Goal: Information Seeking & Learning: Learn about a topic

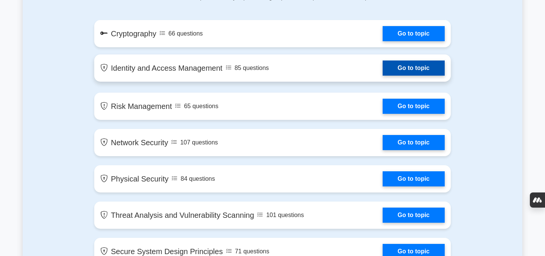
scroll to position [426, 0]
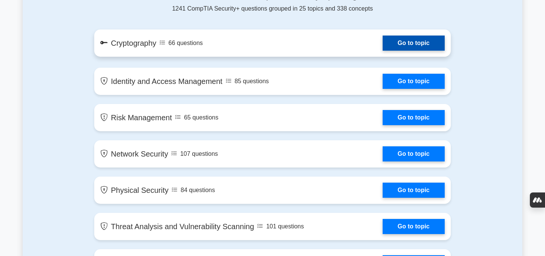
click at [393, 38] on link "Go to topic" at bounding box center [413, 43] width 62 height 15
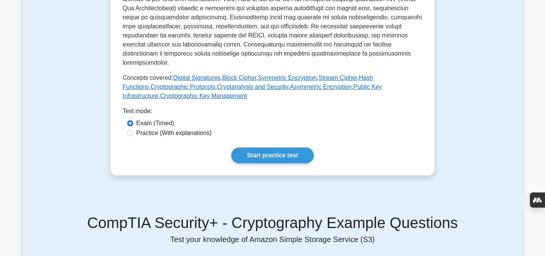
scroll to position [290, 0]
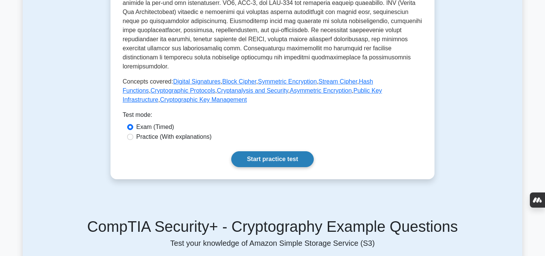
click at [265, 152] on link "Start practice test" at bounding box center [272, 159] width 82 height 16
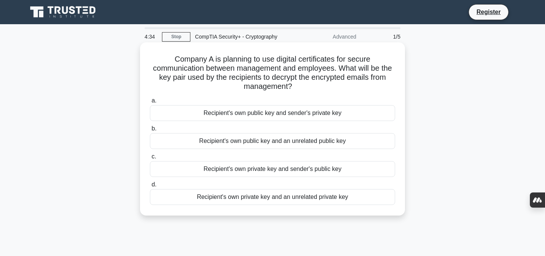
click at [256, 166] on div "Recipient's own private key and sender's public key" at bounding box center [272, 169] width 245 height 16
click at [150, 159] on input "c. Recipient's own private key and sender's public key" at bounding box center [150, 156] width 0 height 5
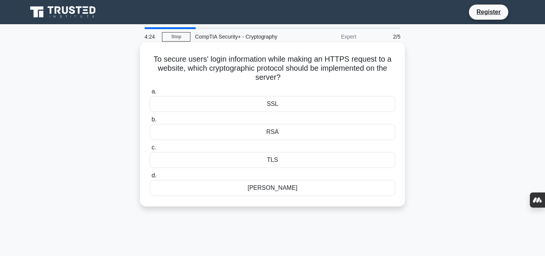
click at [325, 137] on div "RSA" at bounding box center [272, 132] width 245 height 16
click at [150, 122] on input "b. RSA" at bounding box center [150, 119] width 0 height 5
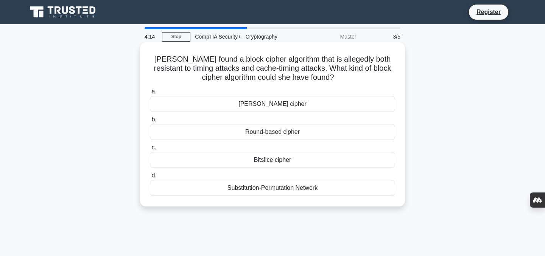
click at [290, 137] on div "Round-based cipher" at bounding box center [272, 132] width 245 height 16
click at [150, 122] on input "b. Round-based cipher" at bounding box center [150, 119] width 0 height 5
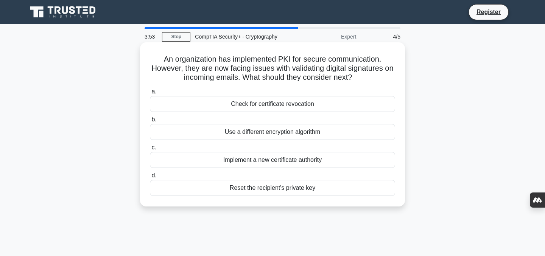
click at [289, 134] on div "Use a different encryption algorithm" at bounding box center [272, 132] width 245 height 16
click at [150, 122] on input "b. Use a different encryption algorithm" at bounding box center [150, 119] width 0 height 5
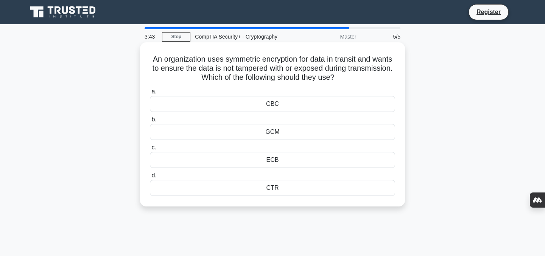
click at [235, 129] on div "GCM" at bounding box center [272, 132] width 245 height 16
click at [150, 122] on input "b. GCM" at bounding box center [150, 119] width 0 height 5
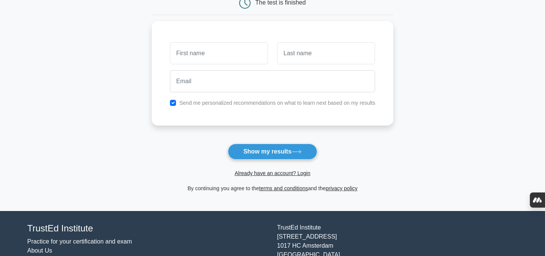
scroll to position [85, 0]
click at [301, 151] on icon at bounding box center [296, 152] width 10 height 4
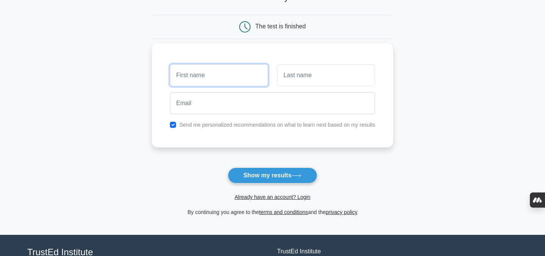
scroll to position [26, 0]
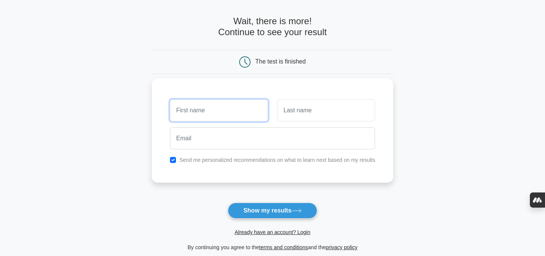
click at [249, 118] on input "text" at bounding box center [219, 110] width 98 height 22
type input "Raajan"
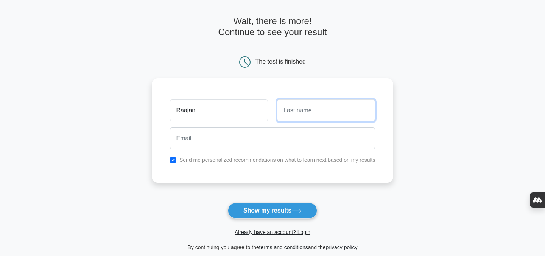
click at [296, 113] on input "text" at bounding box center [326, 110] width 98 height 22
type input "Jonnala"
click at [247, 151] on div at bounding box center [272, 138] width 214 height 28
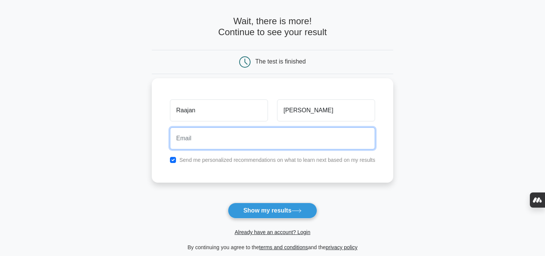
click at [244, 144] on input "email" at bounding box center [272, 138] width 205 height 22
type input "rjonnala@u.rochester.edu"
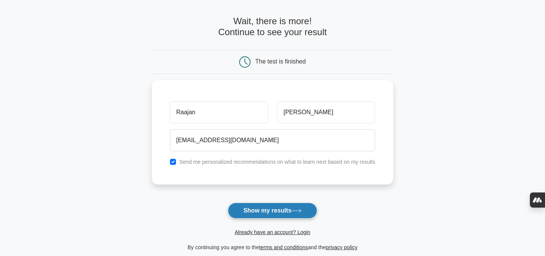
click at [272, 213] on button "Show my results" at bounding box center [272, 211] width 89 height 16
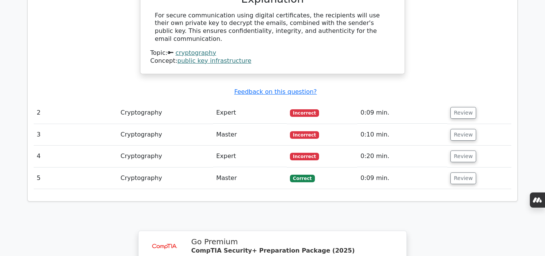
scroll to position [761, 0]
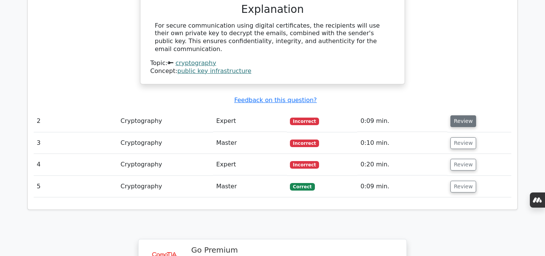
click at [453, 115] on button "Review" at bounding box center [463, 121] width 26 height 12
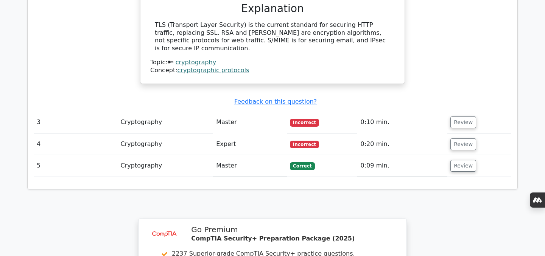
scroll to position [1040, 0]
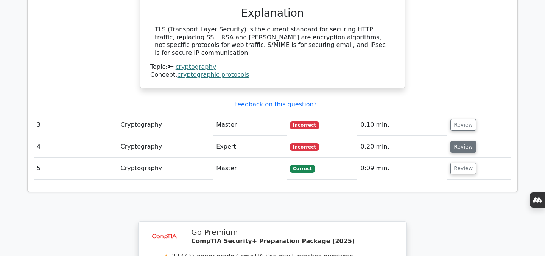
click at [466, 141] on button "Review" at bounding box center [463, 147] width 26 height 12
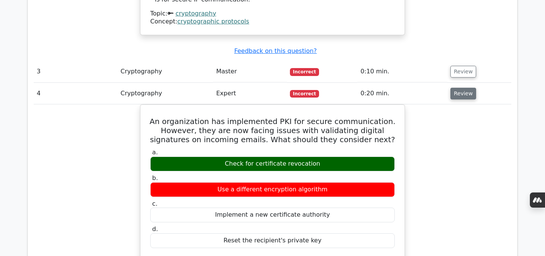
scroll to position [1087, 0]
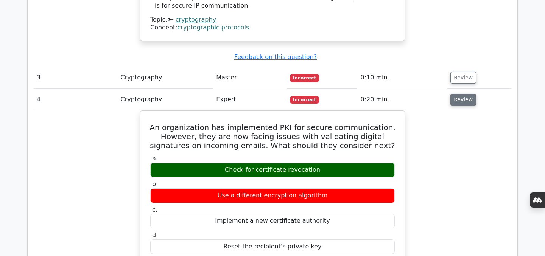
click at [457, 94] on button "Review" at bounding box center [463, 100] width 26 height 12
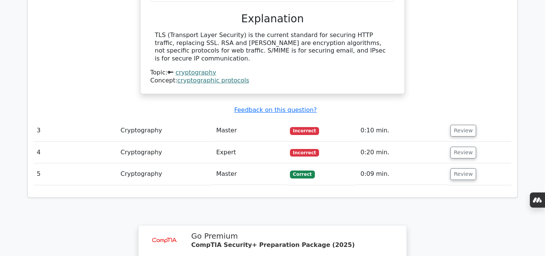
scroll to position [1005, 0]
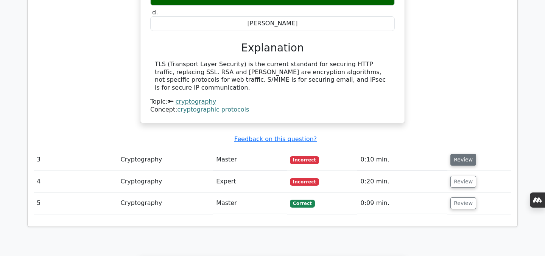
click at [459, 154] on button "Review" at bounding box center [463, 160] width 26 height 12
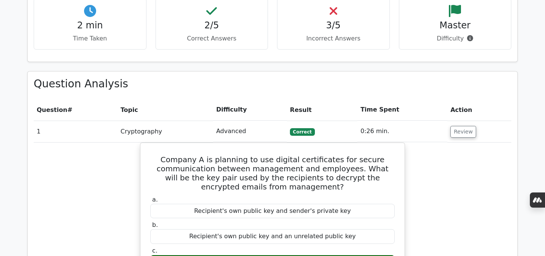
scroll to position [417, 0]
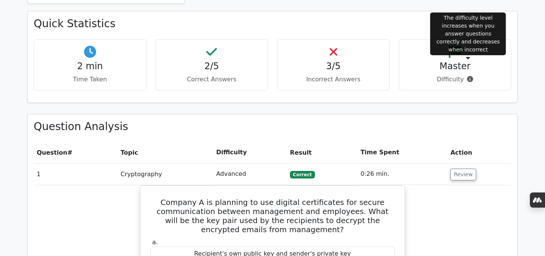
click at [467, 76] on icon at bounding box center [470, 79] width 6 height 6
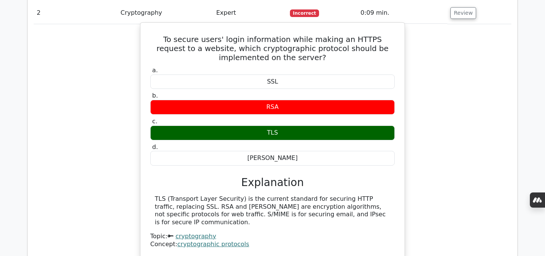
scroll to position [868, 0]
